Goal: Task Accomplishment & Management: Manage account settings

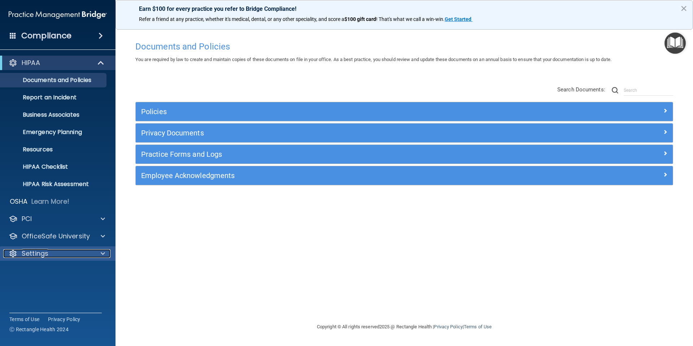
click at [51, 256] on div "Settings" at bounding box center [48, 253] width 90 height 9
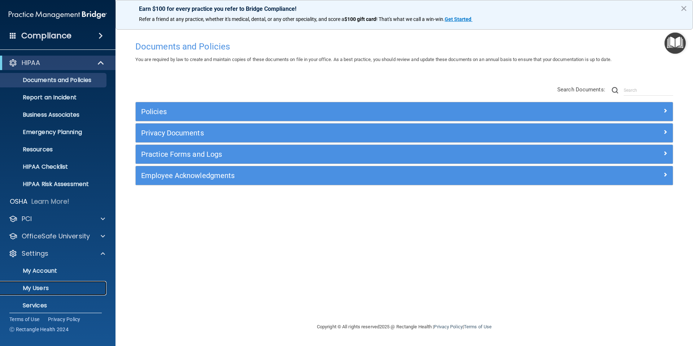
click at [43, 287] on p "My Users" at bounding box center [54, 287] width 99 height 7
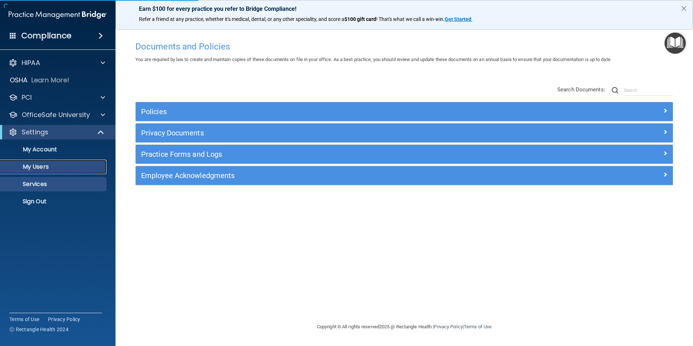
select select "20"
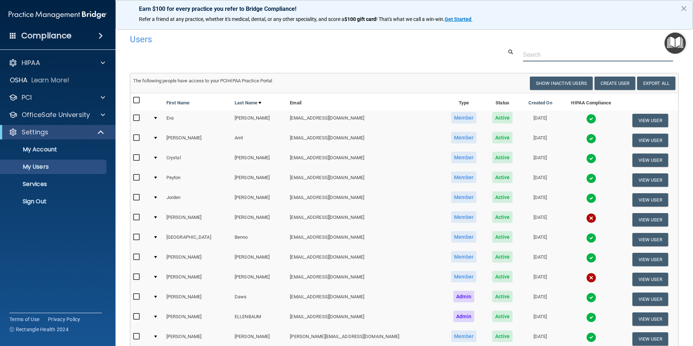
click at [554, 51] on input "text" at bounding box center [598, 54] width 150 height 13
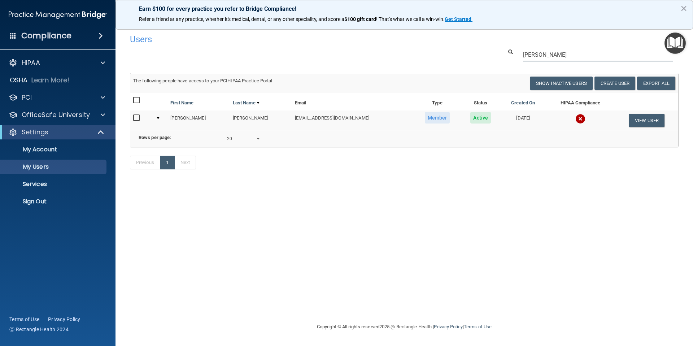
type input "[PERSON_NAME]"
click at [309, 120] on td "[EMAIL_ADDRESS][DOMAIN_NAME]" at bounding box center [353, 119] width 122 height 19
click at [331, 115] on td "[EMAIL_ADDRESS][DOMAIN_NAME]" at bounding box center [353, 119] width 122 height 19
click at [575, 118] on img at bounding box center [580, 119] width 10 height 10
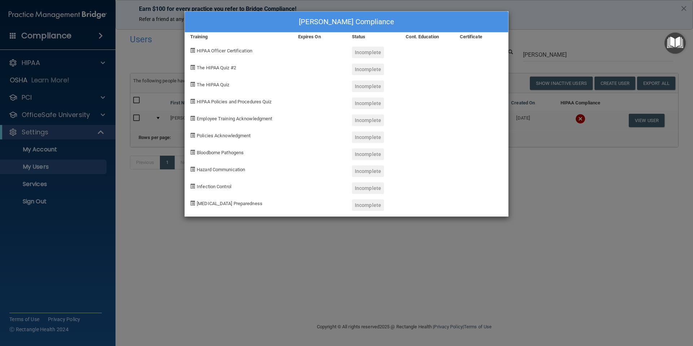
click at [555, 49] on div "Mikayla Snobl's Compliance Training Expires On Status Cont. Education Certifica…" at bounding box center [346, 173] width 693 height 346
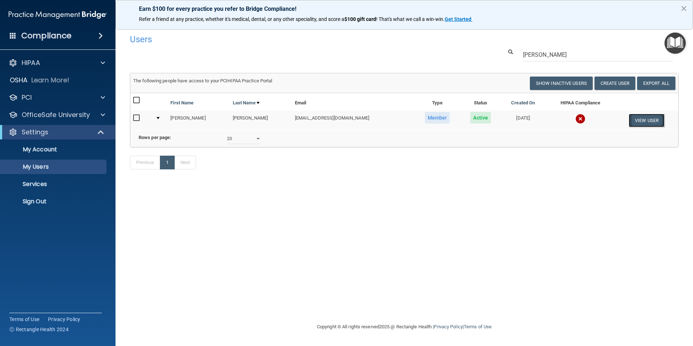
click at [641, 123] on button "View User" at bounding box center [647, 120] width 36 height 13
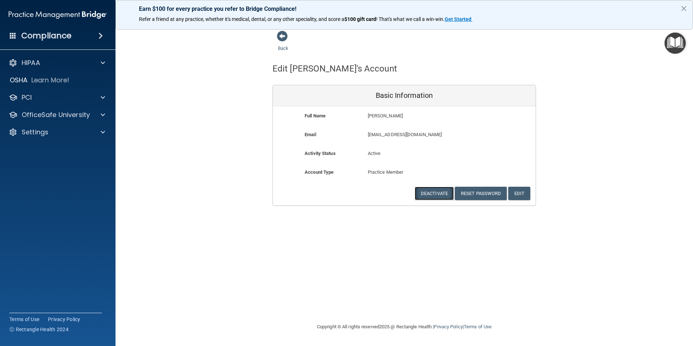
click at [431, 194] on button "Deactivate" at bounding box center [434, 193] width 39 height 13
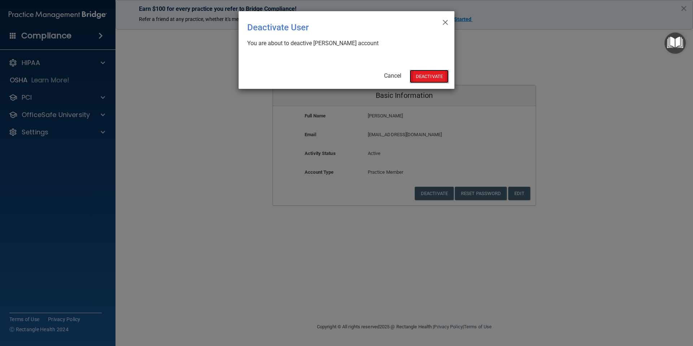
click at [431, 76] on button "Deactivate" at bounding box center [429, 76] width 39 height 13
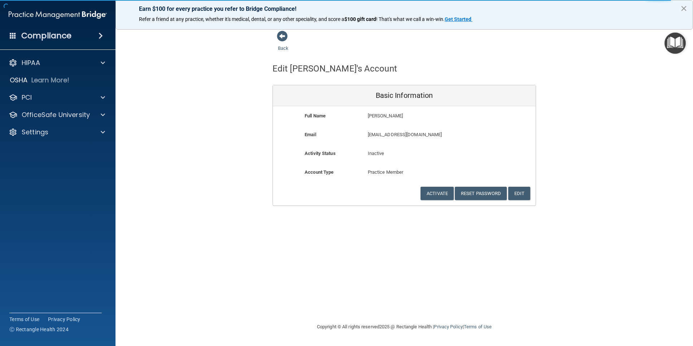
click at [682, 11] on button "×" at bounding box center [683, 9] width 7 height 12
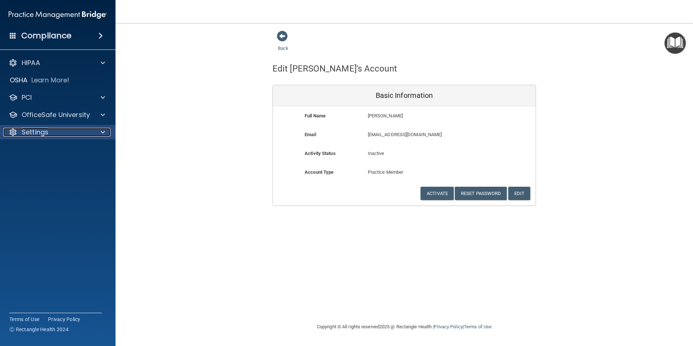
click at [36, 131] on p "Settings" at bounding box center [35, 132] width 27 height 9
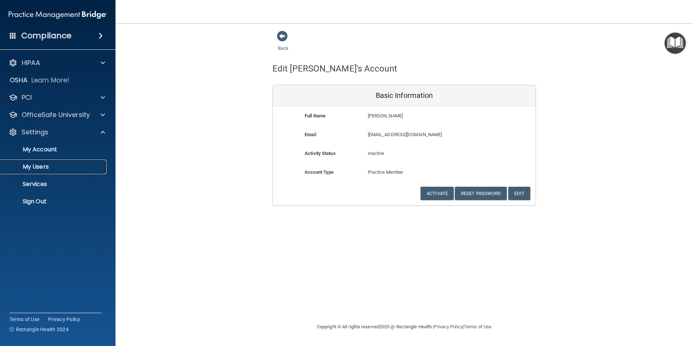
drag, startPoint x: 39, startPoint y: 169, endPoint x: 45, endPoint y: 173, distance: 7.0
click at [39, 169] on p "My Users" at bounding box center [54, 166] width 99 height 7
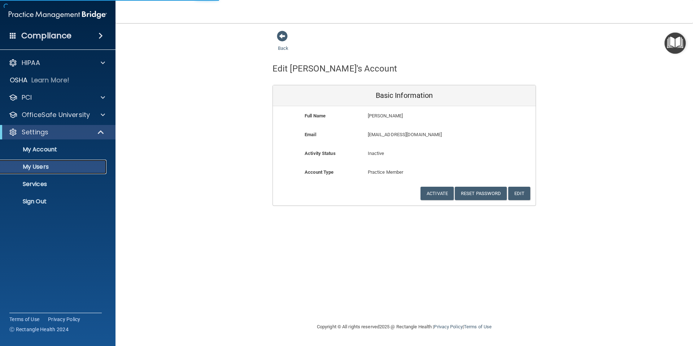
select select "20"
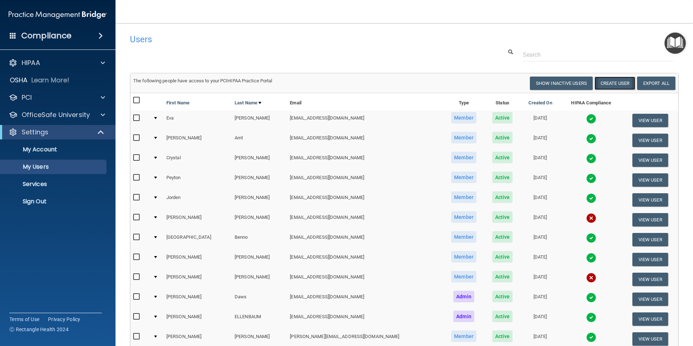
click at [619, 83] on button "Create User" at bounding box center [614, 83] width 41 height 13
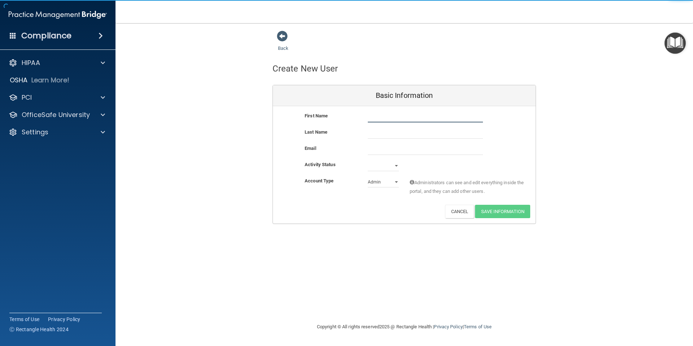
click at [382, 115] on input "text" at bounding box center [425, 117] width 115 height 11
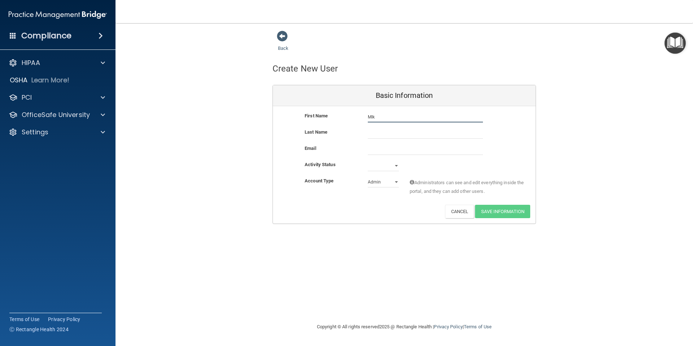
type input "[PERSON_NAME]"
drag, startPoint x: 373, startPoint y: 135, endPoint x: 367, endPoint y: 139, distance: 7.7
click at [373, 135] on input "text" at bounding box center [425, 133] width 115 height 11
type input "[PERSON_NAME]"
click at [375, 152] on input "email" at bounding box center [425, 149] width 115 height 11
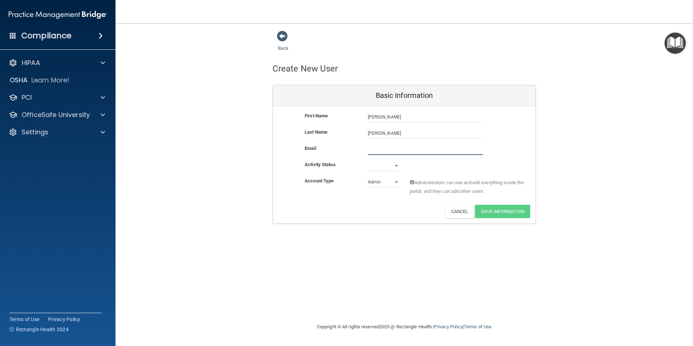
paste input "[EMAIL_ADDRESS][DOMAIN_NAME]"
type input "[EMAIL_ADDRESS][DOMAIN_NAME]"
click at [388, 167] on select "Active Inactive" at bounding box center [383, 165] width 31 height 11
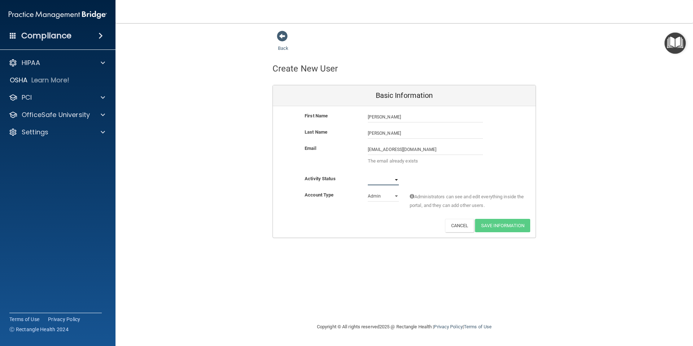
select select "active"
click at [368, 174] on select "Active Inactive" at bounding box center [383, 179] width 31 height 11
click at [278, 38] on span at bounding box center [282, 36] width 11 height 11
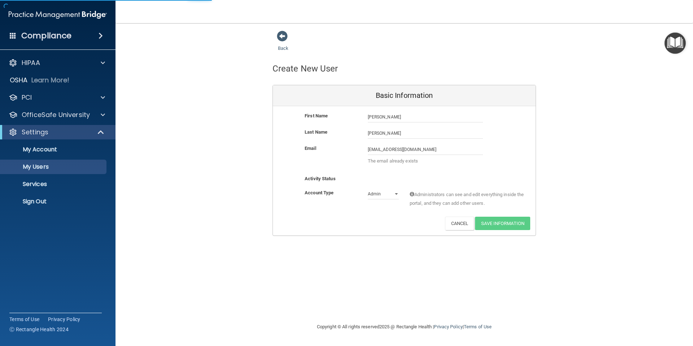
select select "20"
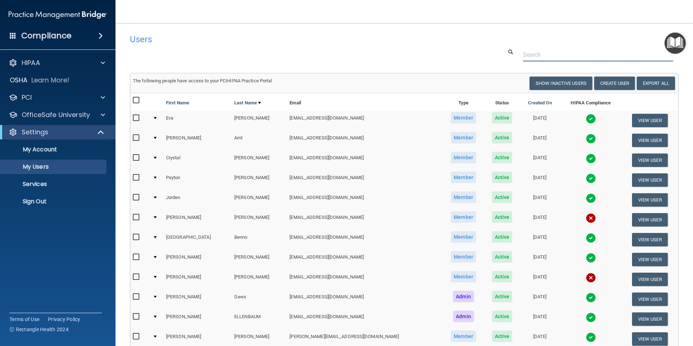
scroll to position [1, 0]
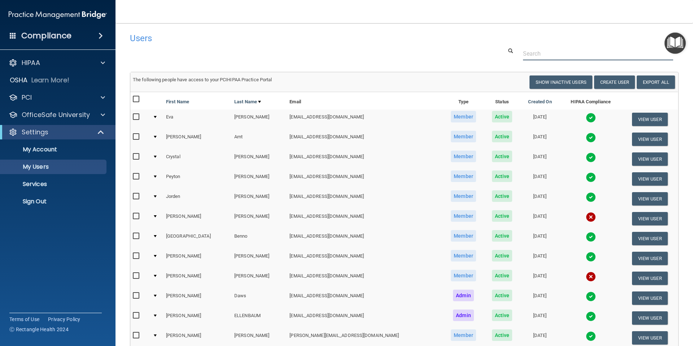
click at [552, 58] on input "text" at bounding box center [598, 53] width 150 height 13
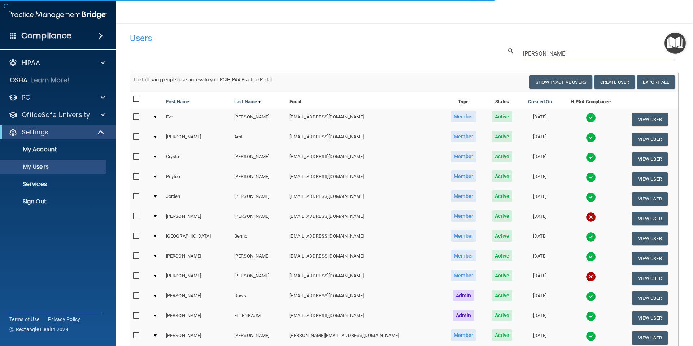
scroll to position [0, 0]
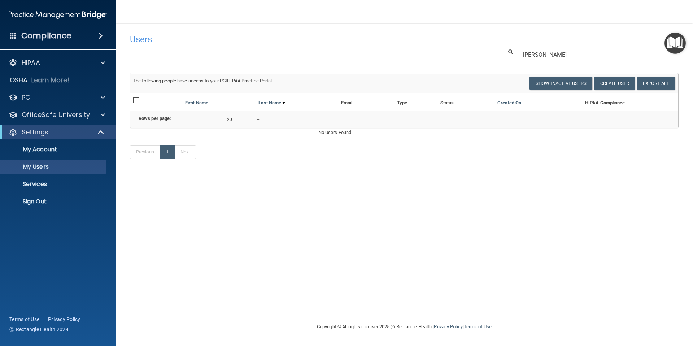
type input "[PERSON_NAME]"
click at [451, 195] on div "Users Success! New user created. × Error! The user couldn't be created. × Succe…" at bounding box center [404, 172] width 549 height 285
click at [555, 82] on button "Show Inactive Users" at bounding box center [560, 83] width 63 height 13
select select "20"
click at [538, 84] on button "Show Inactive Users" at bounding box center [561, 83] width 63 height 13
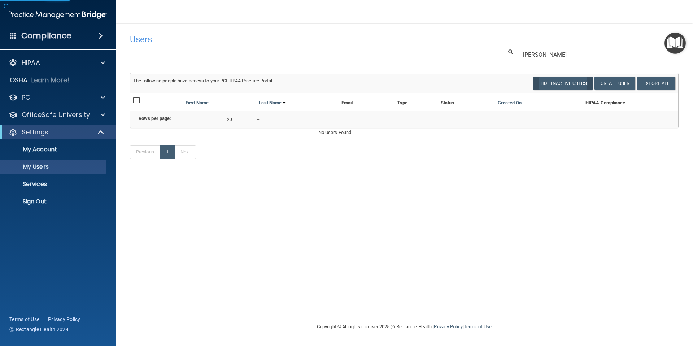
select select "20"
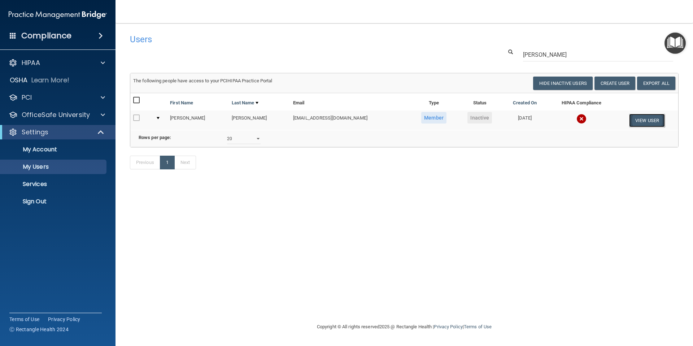
click at [644, 124] on button "View User" at bounding box center [647, 120] width 36 height 13
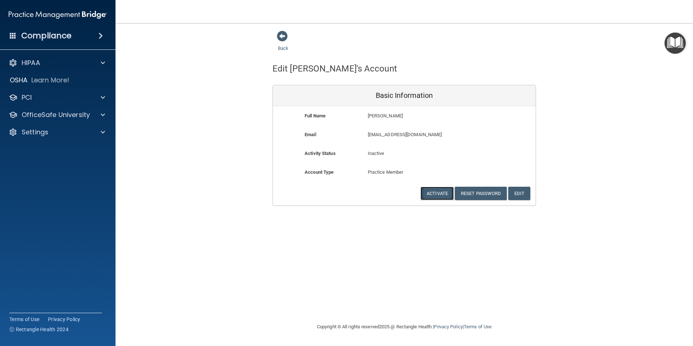
click at [437, 197] on button "Activate" at bounding box center [436, 193] width 33 height 13
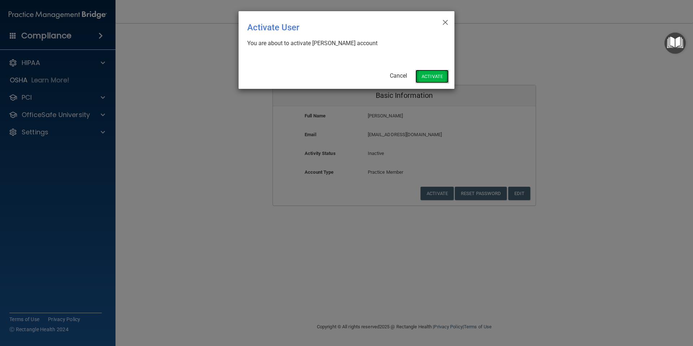
click at [433, 77] on button "Activate" at bounding box center [431, 76] width 33 height 13
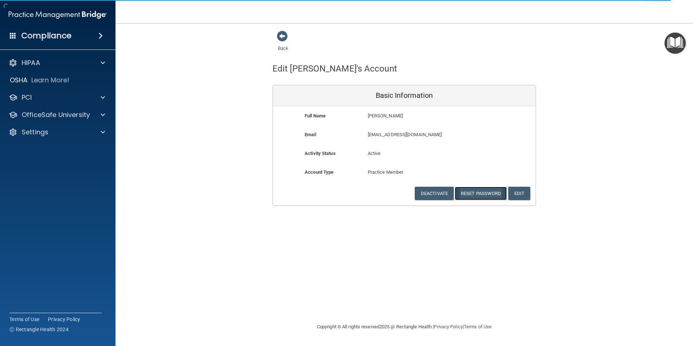
click at [480, 196] on button "Reset Password" at bounding box center [481, 193] width 52 height 13
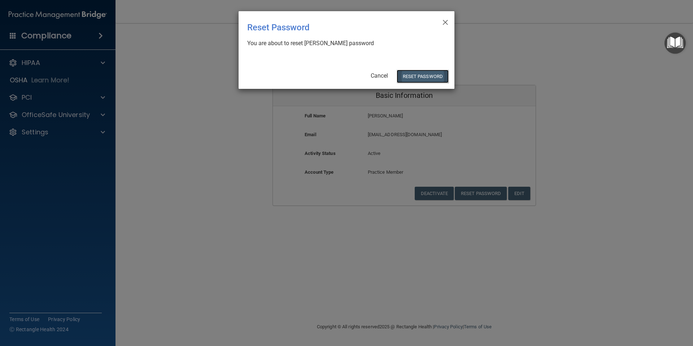
click at [419, 78] on button "Reset Password" at bounding box center [423, 76] width 52 height 13
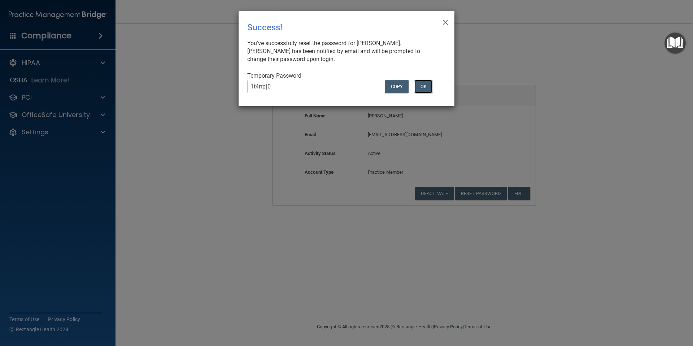
click at [420, 87] on button "OK" at bounding box center [423, 86] width 18 height 13
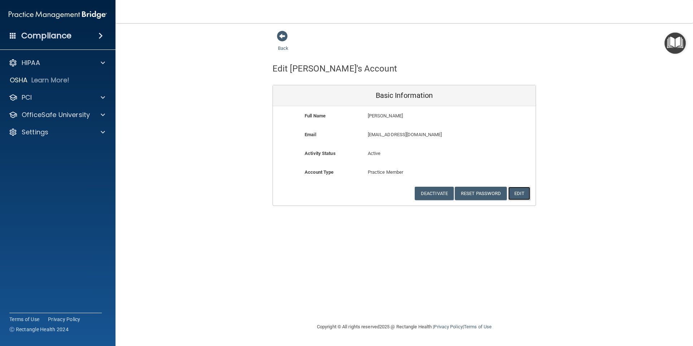
click at [516, 195] on button "Edit" at bounding box center [519, 193] width 22 height 13
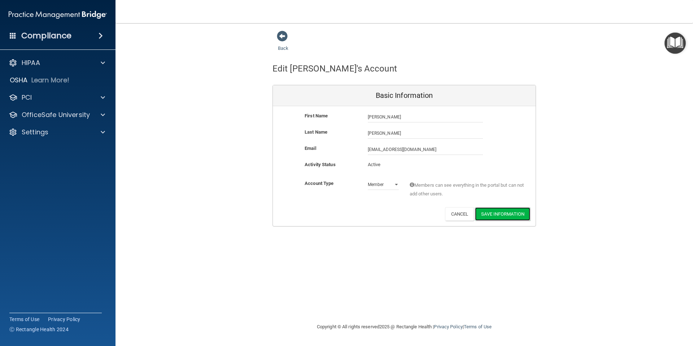
click at [504, 218] on button "Save Information" at bounding box center [502, 213] width 55 height 13
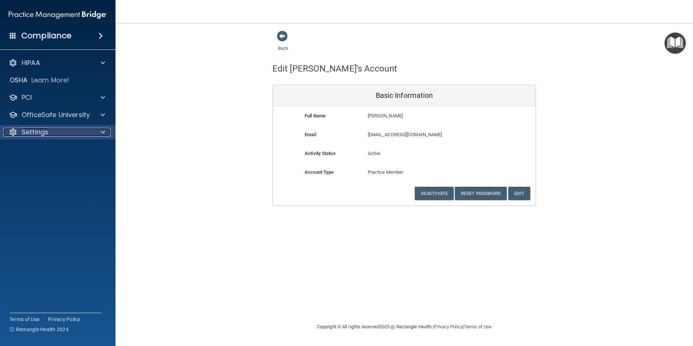
click at [96, 128] on div at bounding box center [102, 132] width 18 height 9
click at [48, 150] on p "My Account" at bounding box center [54, 149] width 99 height 7
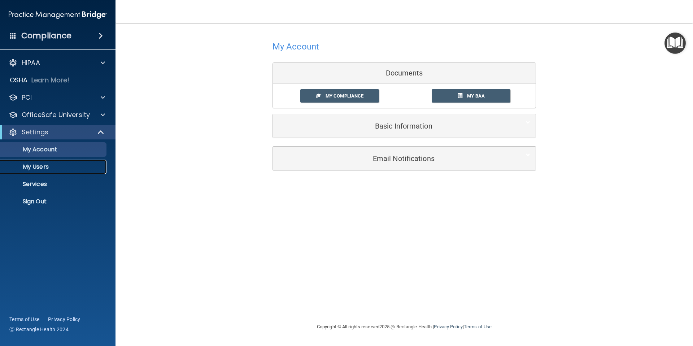
click at [45, 171] on link "My Users" at bounding box center [50, 167] width 114 height 14
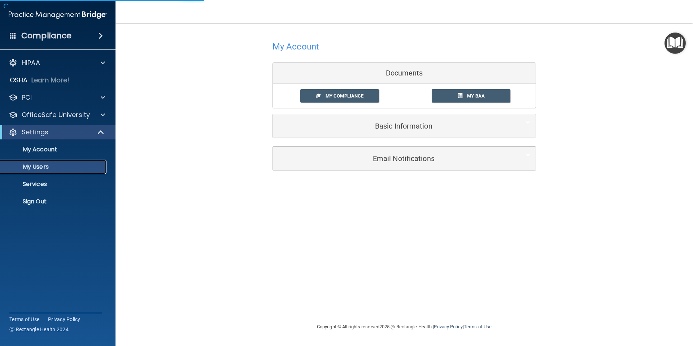
select select "20"
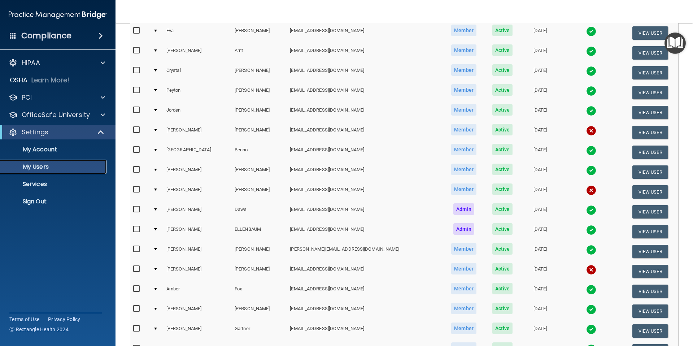
scroll to position [92, 0]
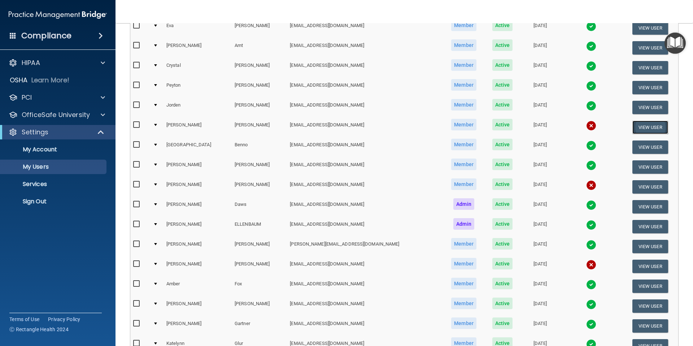
click at [643, 127] on button "View User" at bounding box center [650, 127] width 36 height 13
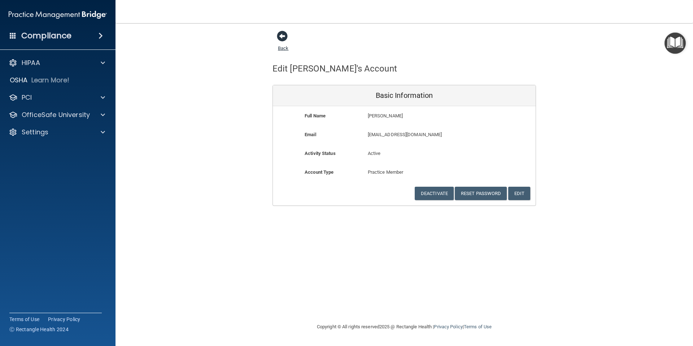
click at [280, 38] on span at bounding box center [282, 36] width 11 height 11
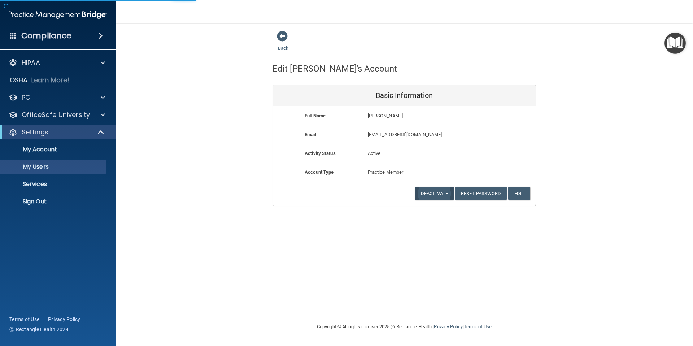
select select "20"
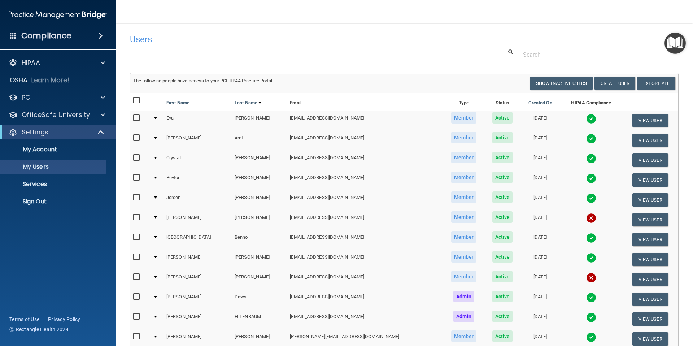
click at [586, 217] on img at bounding box center [591, 218] width 10 height 10
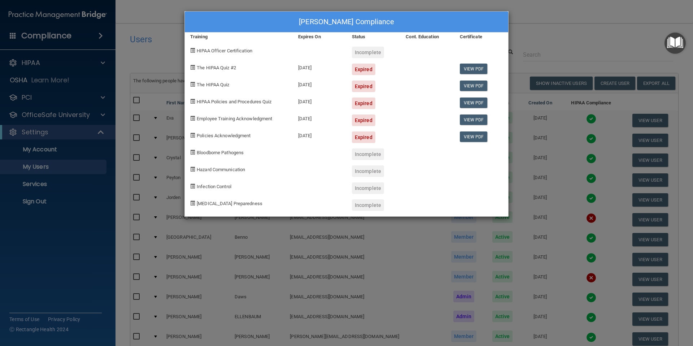
click at [577, 13] on div "Cozette Bender's Compliance Training Expires On Status Cont. Education Certific…" at bounding box center [346, 173] width 693 height 346
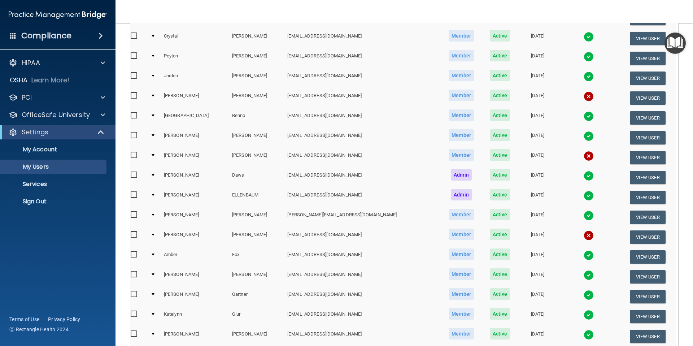
scroll to position [122, 0]
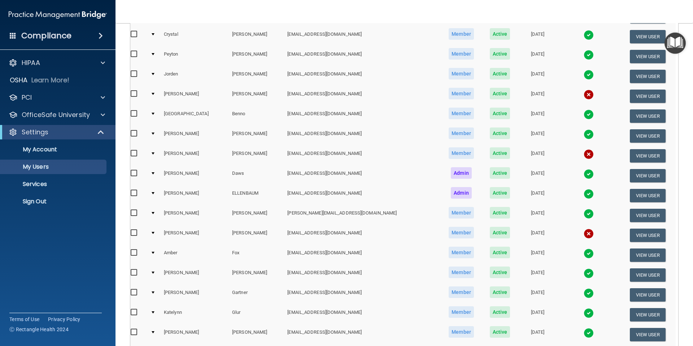
click at [584, 235] on img at bounding box center [589, 233] width 10 height 10
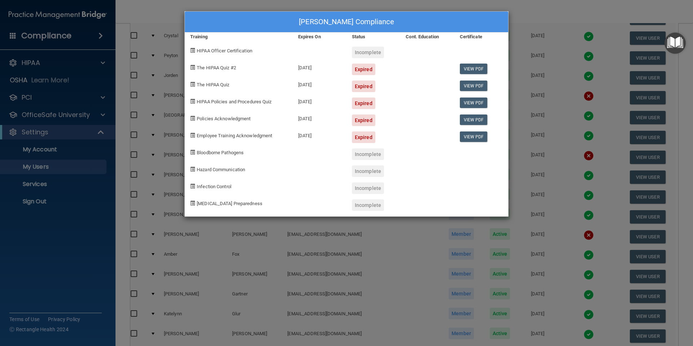
drag, startPoint x: 571, startPoint y: 9, endPoint x: 573, endPoint y: 13, distance: 5.0
click at [571, 9] on div "Kelly Feist's Compliance Training Expires On Status Cont. Education Certificate…" at bounding box center [346, 173] width 693 height 346
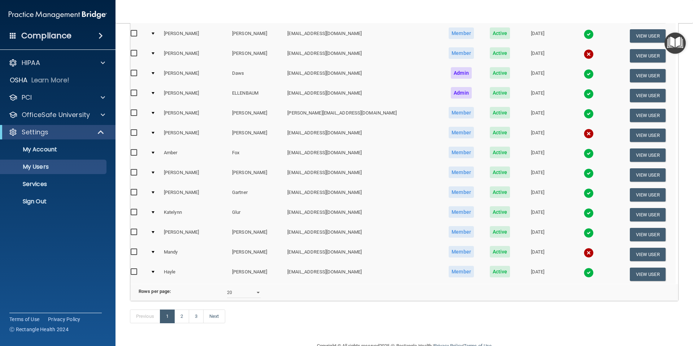
scroll to position [241, 0]
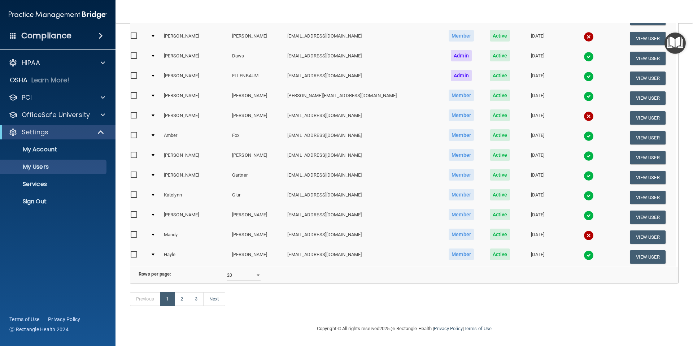
click at [584, 235] on img at bounding box center [589, 235] width 10 height 10
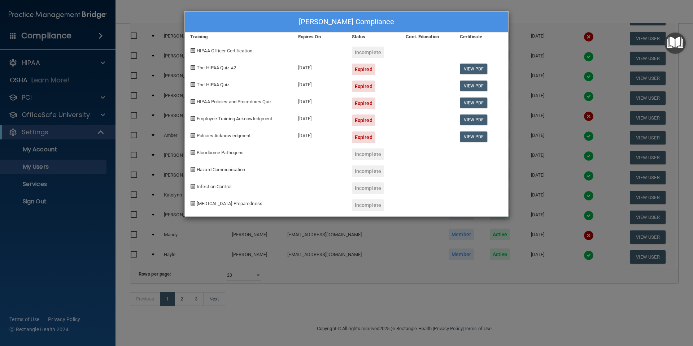
click at [545, 10] on div "Mandy Griffin's Compliance Training Expires On Status Cont. Education Certifica…" at bounding box center [346, 173] width 693 height 346
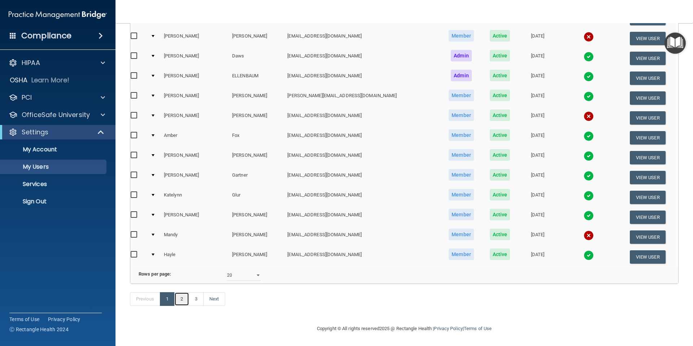
click at [183, 302] on link "2" at bounding box center [181, 299] width 15 height 14
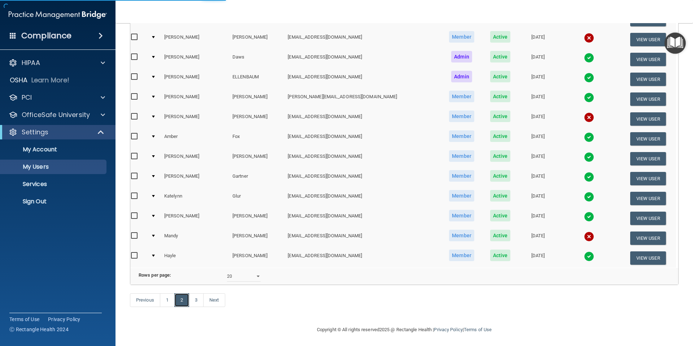
scroll to position [0, 3]
select select "20"
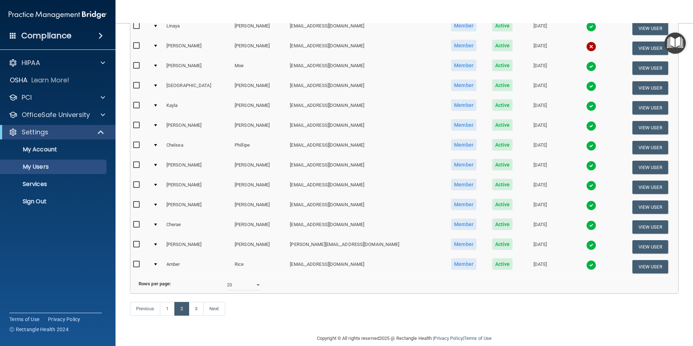
scroll to position [241, 0]
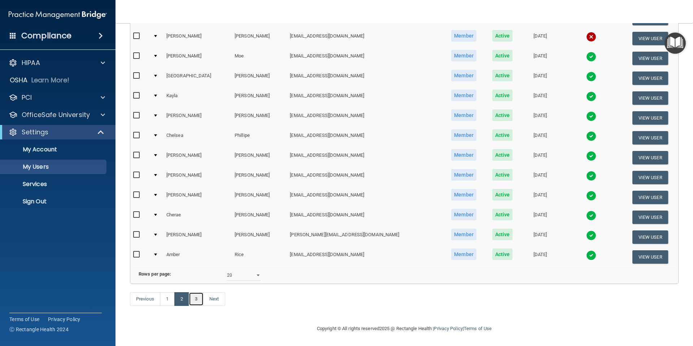
drag, startPoint x: 196, startPoint y: 298, endPoint x: 247, endPoint y: 293, distance: 50.7
click at [196, 298] on link "3" at bounding box center [196, 299] width 15 height 14
select select "20"
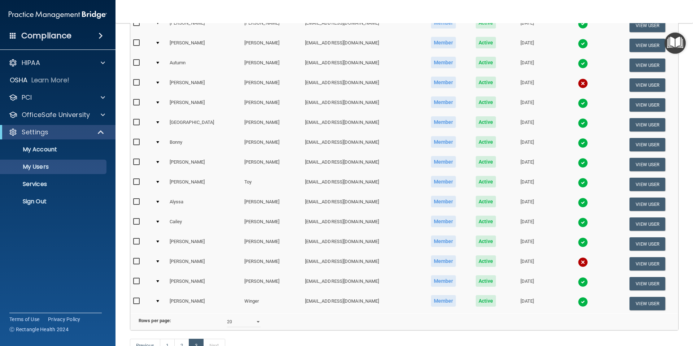
scroll to position [135, 0]
click at [578, 261] on img at bounding box center [583, 262] width 10 height 10
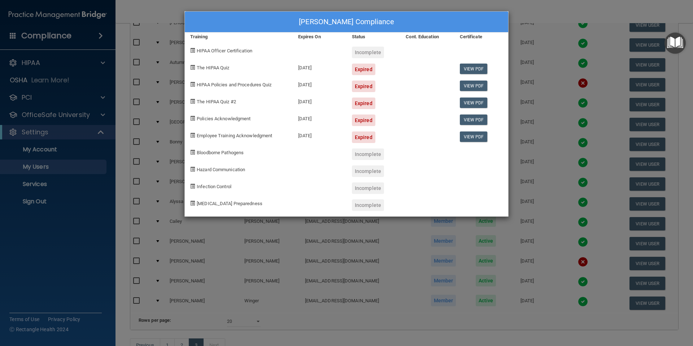
click at [392, 270] on div "Heather Weisbeck's Compliance Training Expires On Status Cont. Education Certif…" at bounding box center [346, 173] width 693 height 346
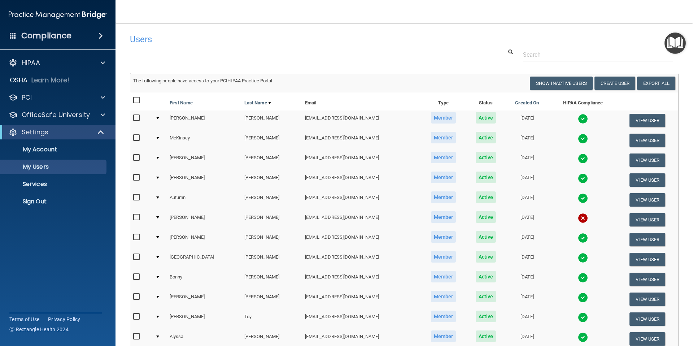
scroll to position [0, 3]
